Goal: Navigation & Orientation: Go to known website

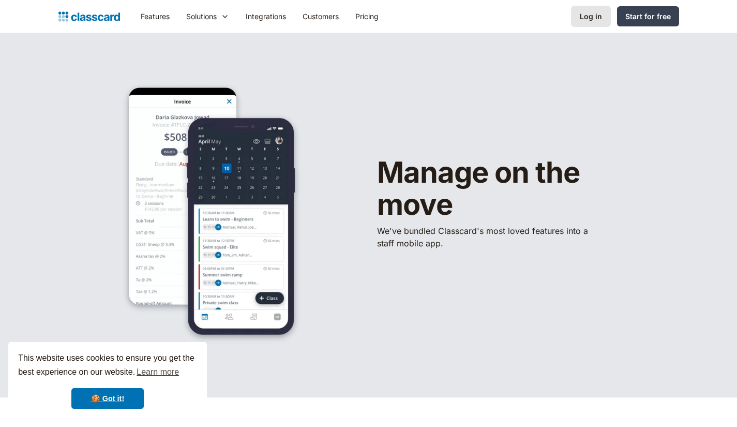
click at [592, 19] on div "Log in" at bounding box center [591, 16] width 22 height 11
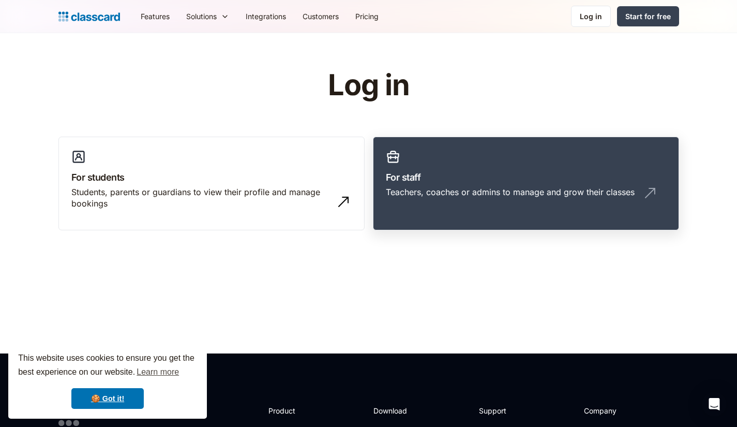
click at [397, 175] on h3 "For staff" at bounding box center [526, 177] width 280 height 14
